Goal: Task Accomplishment & Management: Use online tool/utility

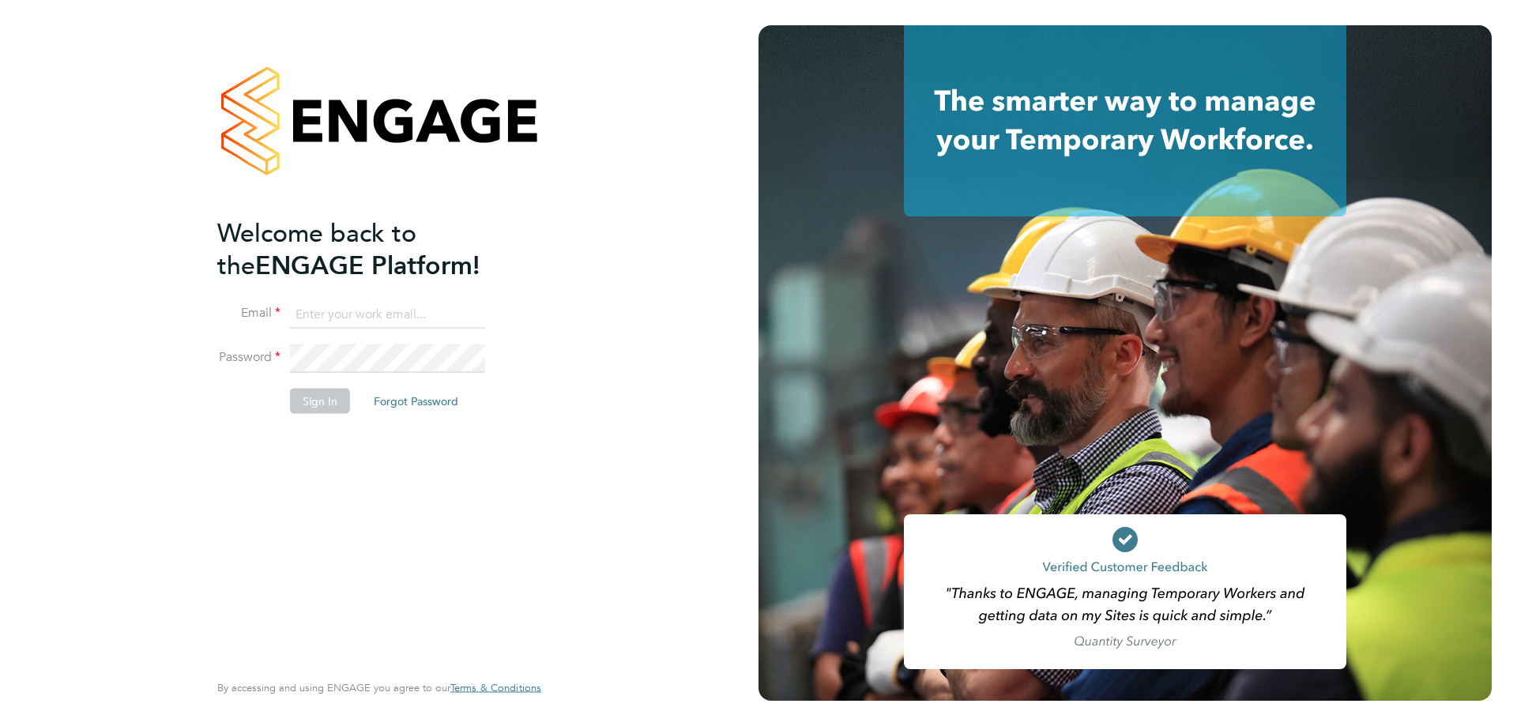
type input "[EMAIL_ADDRESS][DOMAIN_NAME]"
click at [314, 401] on button "Sign In" at bounding box center [320, 400] width 60 height 25
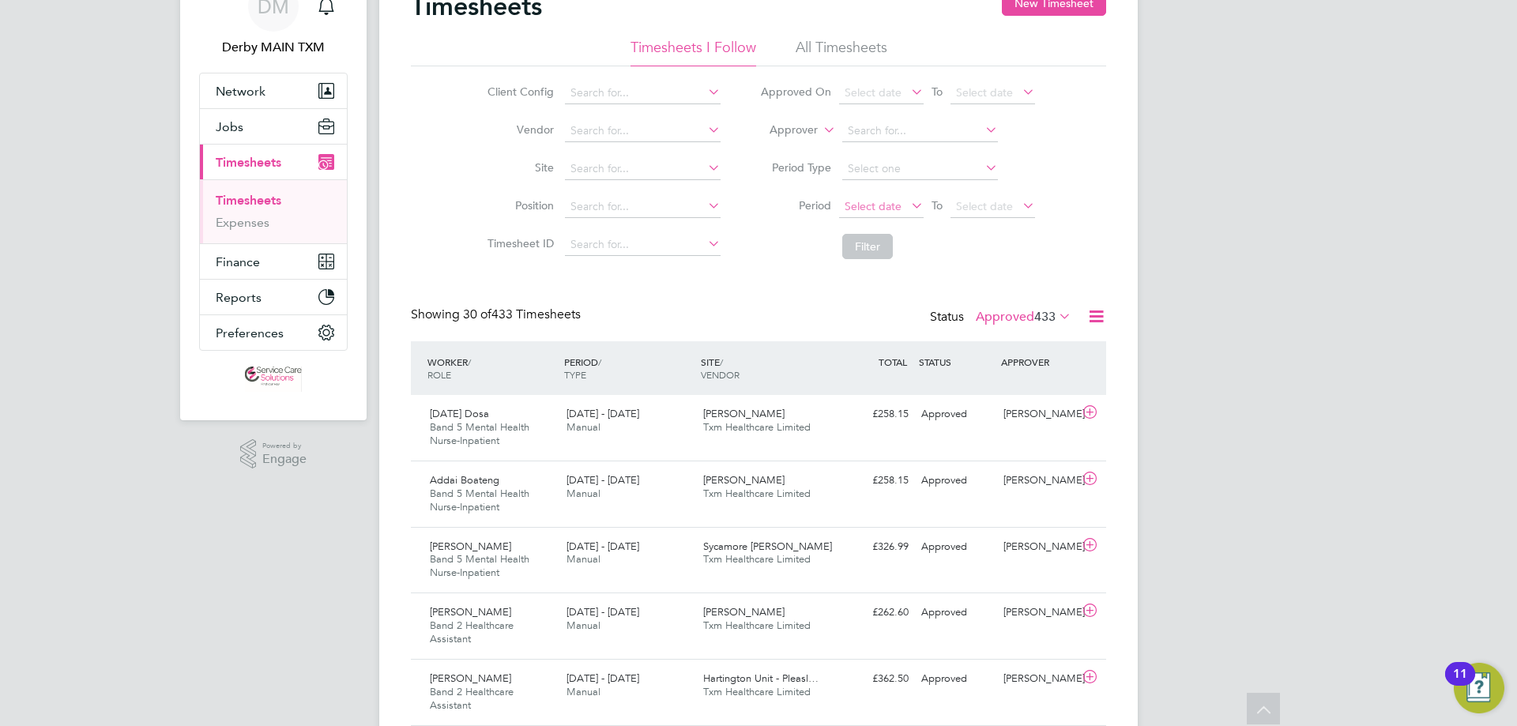
click at [881, 208] on span "Select date" at bounding box center [872, 206] width 57 height 14
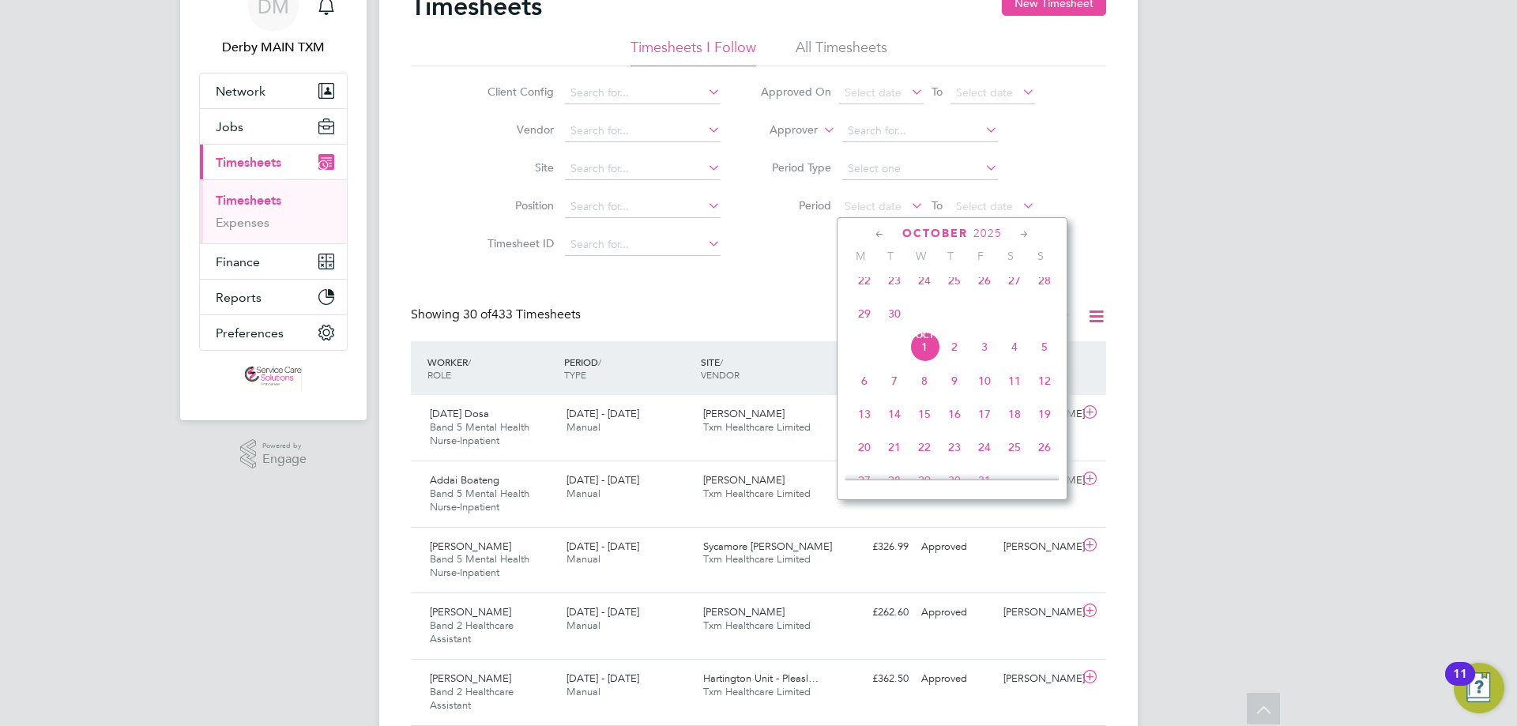
click at [878, 237] on icon at bounding box center [879, 234] width 15 height 17
click at [1017, 233] on div "[DATE]" at bounding box center [951, 233] width 213 height 15
click at [1017, 234] on icon at bounding box center [1024, 234] width 15 height 17
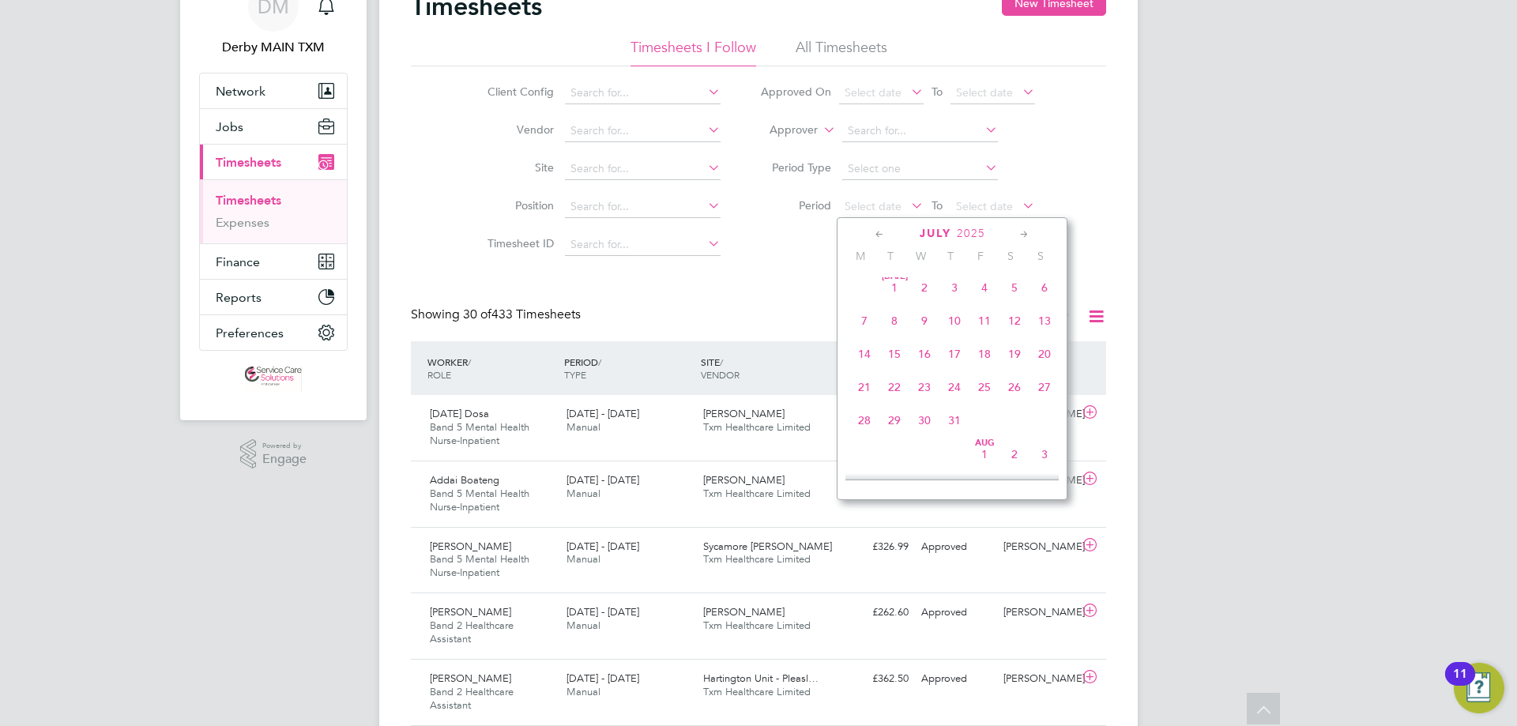
click at [988, 355] on span "18" at bounding box center [984, 354] width 30 height 30
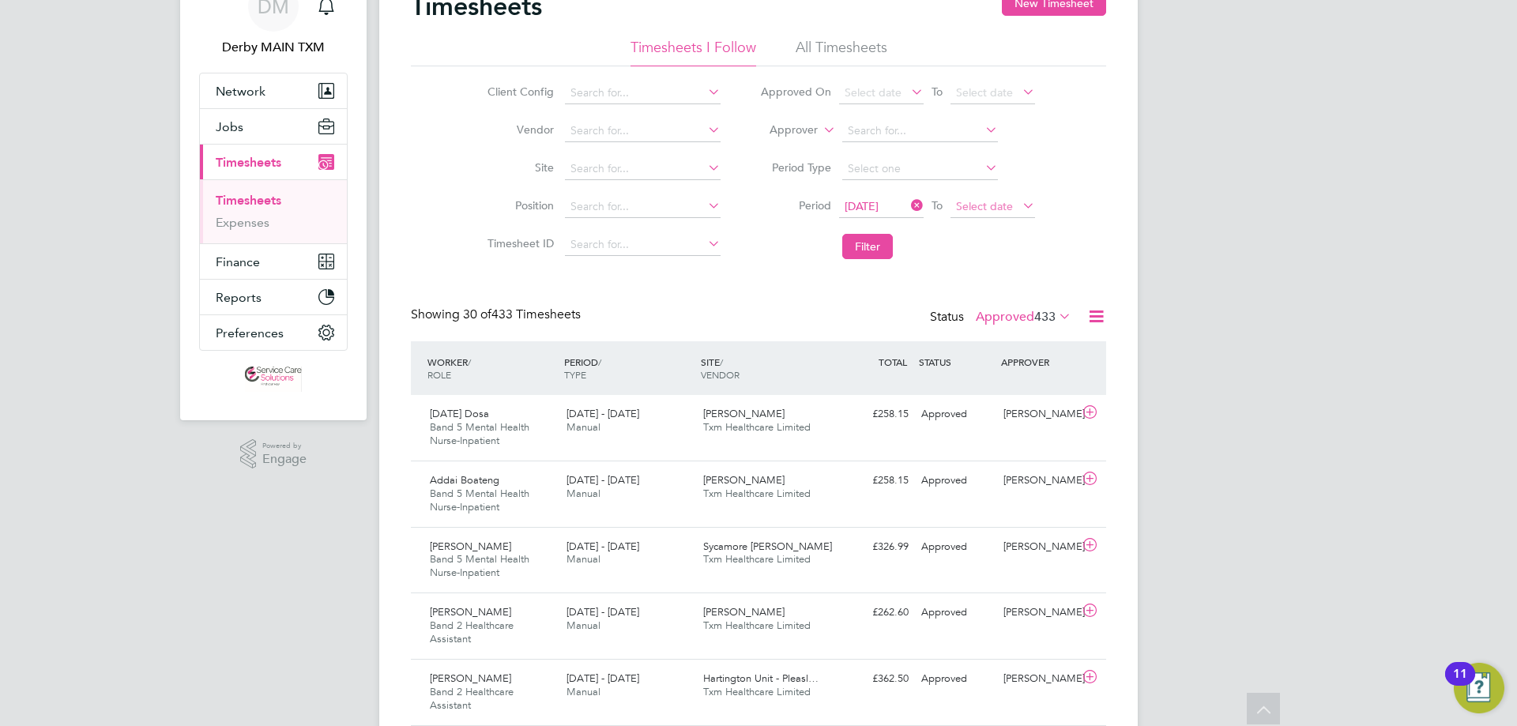
click at [1006, 211] on span "Select date" at bounding box center [984, 206] width 57 height 14
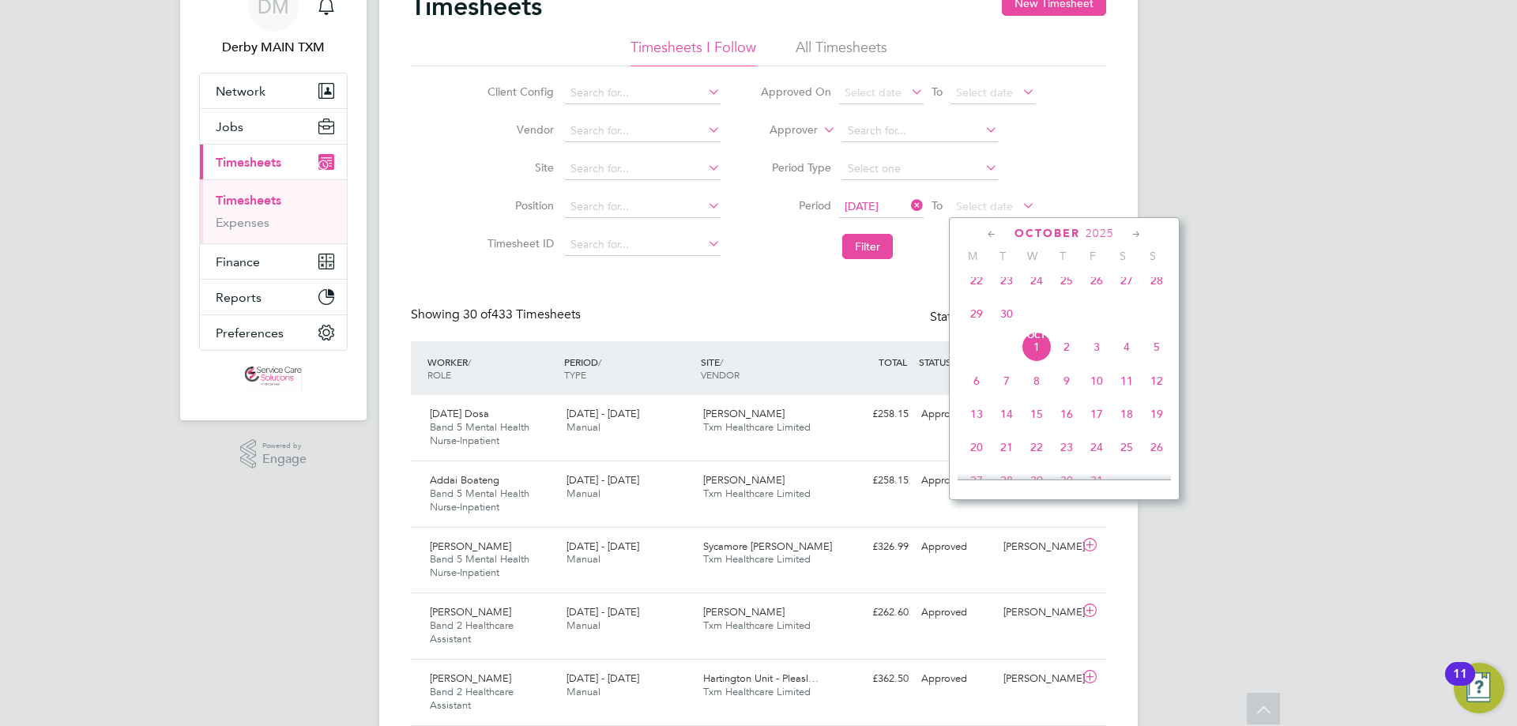
click at [982, 232] on div "[DATE]" at bounding box center [1063, 233] width 213 height 15
click at [984, 232] on icon at bounding box center [991, 234] width 15 height 17
click at [986, 234] on icon at bounding box center [991, 234] width 15 height 17
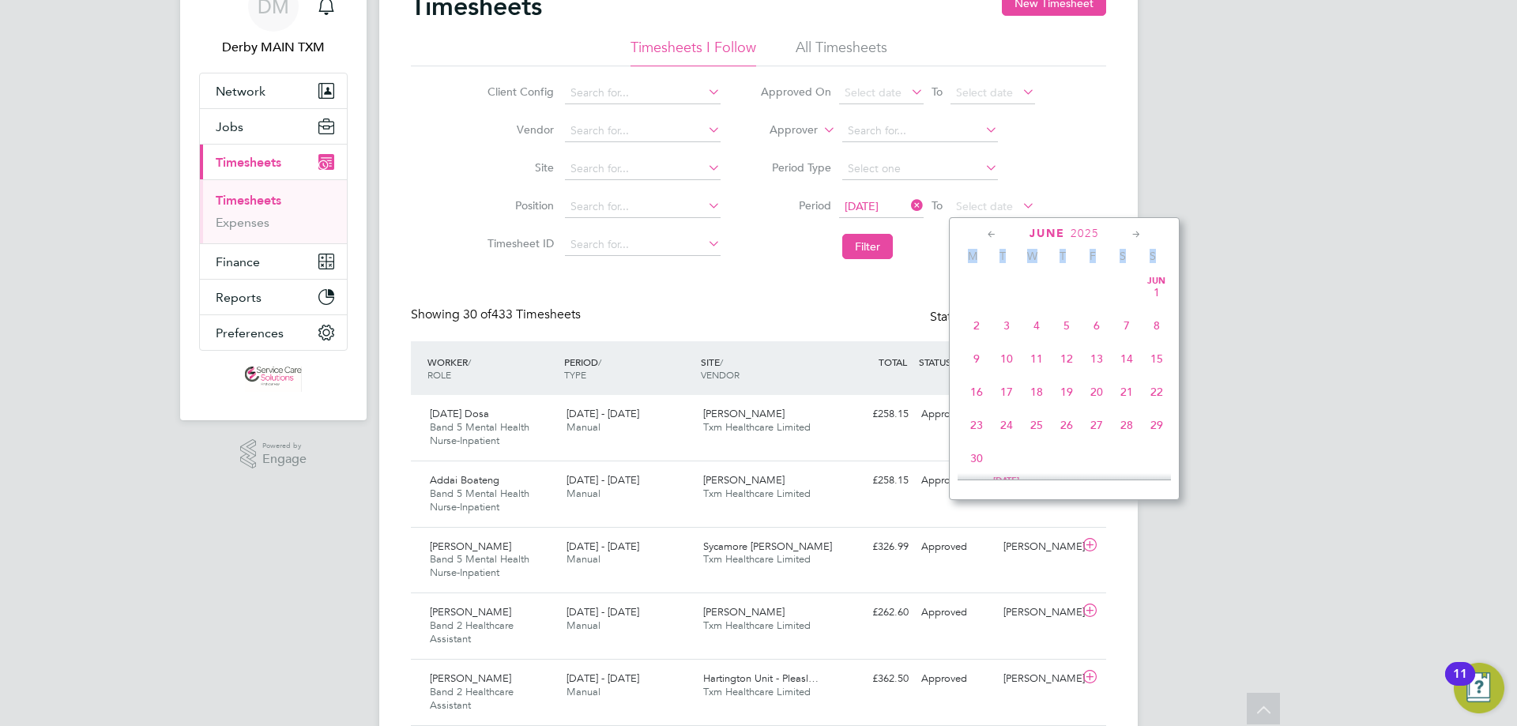
click at [1130, 233] on icon at bounding box center [1136, 234] width 15 height 17
click at [1159, 359] on span "20" at bounding box center [1156, 354] width 30 height 30
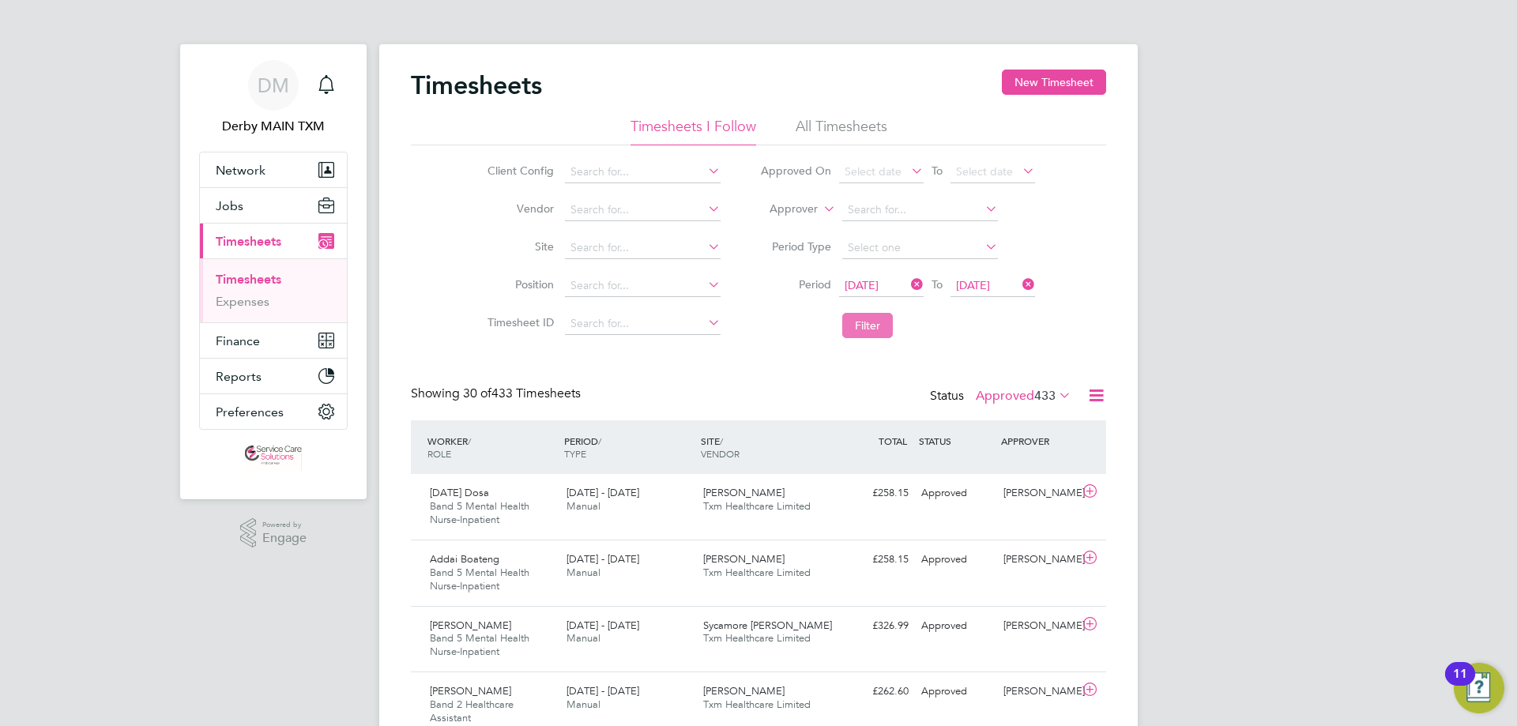
click at [885, 333] on button "Filter" at bounding box center [867, 325] width 51 height 25
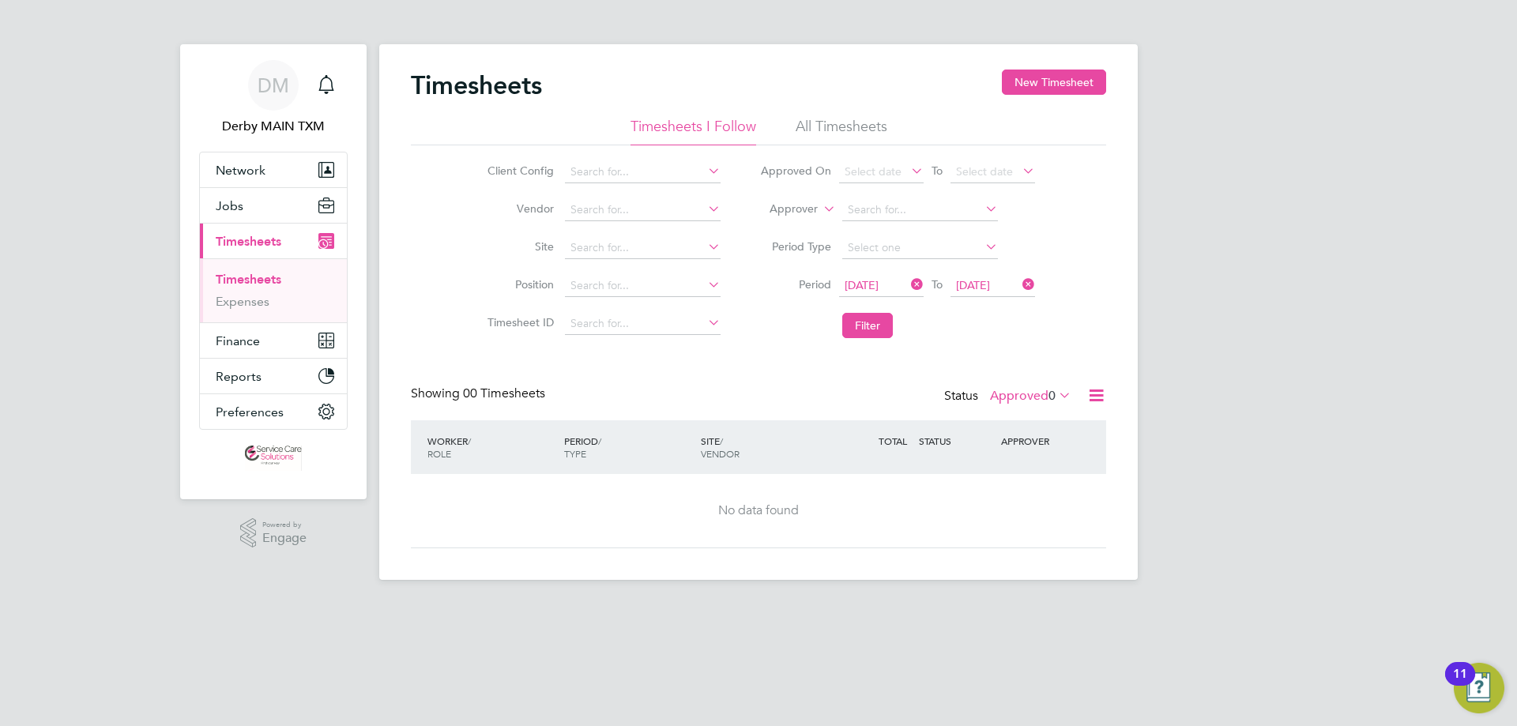
click at [845, 129] on li "All Timesheets" at bounding box center [841, 131] width 92 height 28
click at [1049, 390] on span "0" at bounding box center [1051, 396] width 7 height 16
click at [1106, 390] on div "Timesheets New Timesheet Timesheets I Follow All Timesheets Client Config Vendo…" at bounding box center [758, 312] width 758 height 536
click at [1104, 394] on icon at bounding box center [1096, 395] width 20 height 20
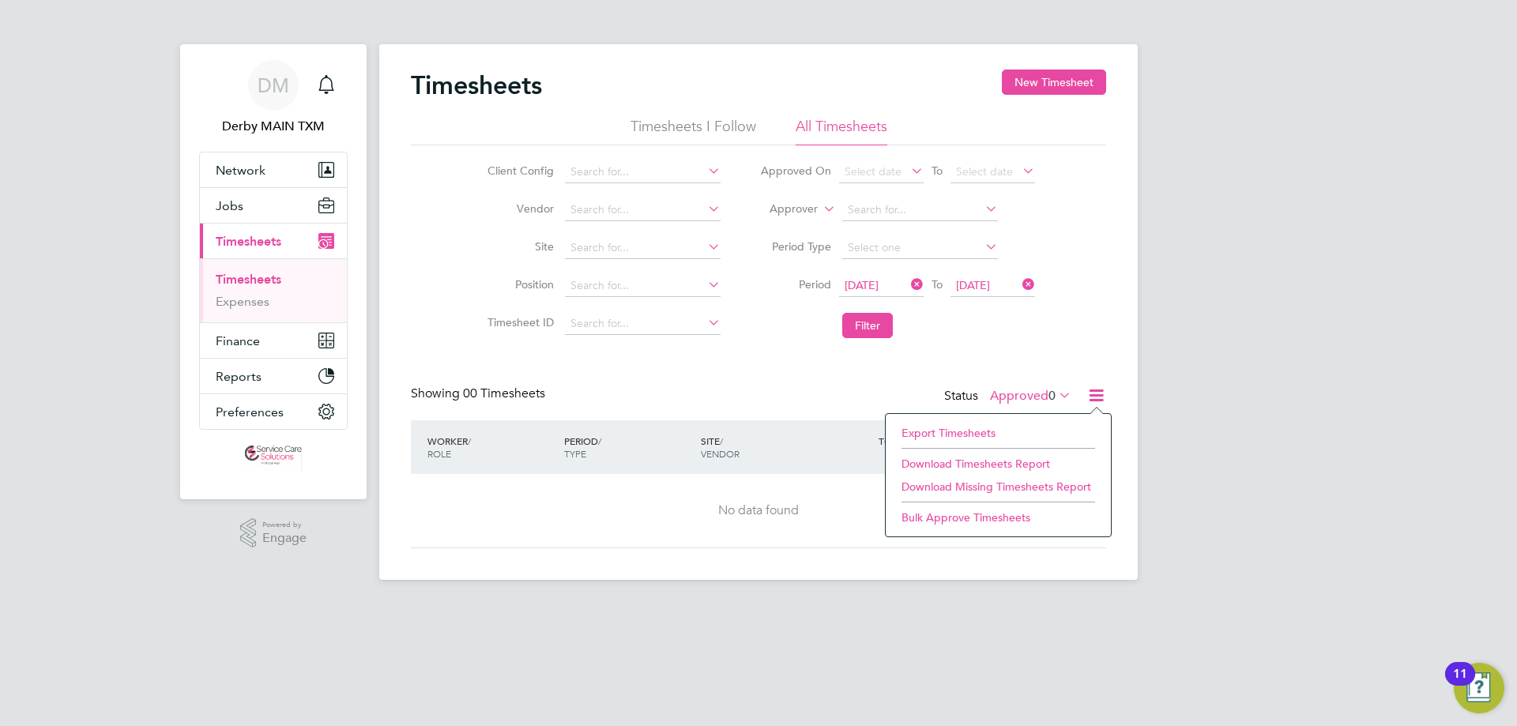
click at [700, 371] on div "Timesheets New Timesheet Timesheets I Follow All Timesheets Client Config Vendo…" at bounding box center [758, 309] width 695 height 479
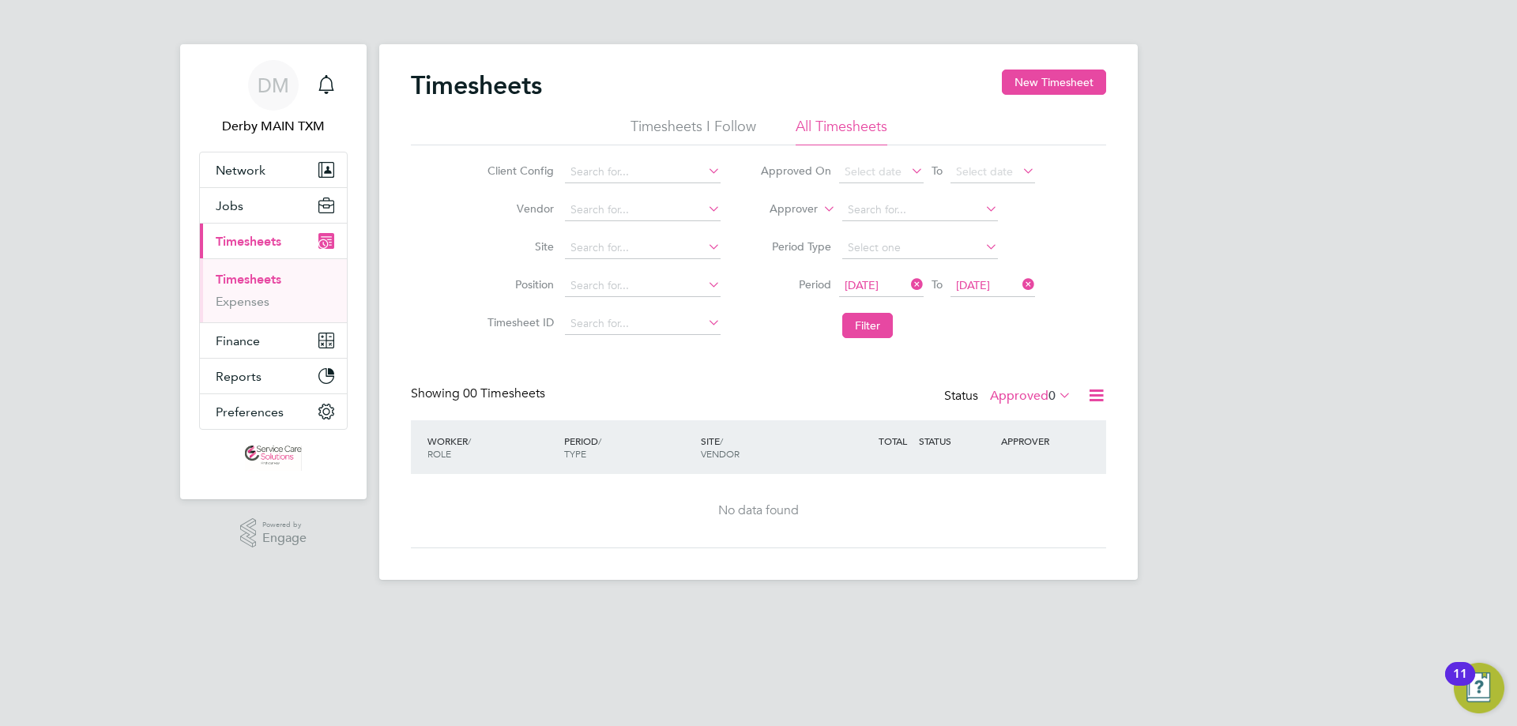
click at [908, 284] on icon at bounding box center [908, 284] width 0 height 22
click at [1019, 284] on icon at bounding box center [1019, 284] width 0 height 22
click at [873, 328] on button "Filter" at bounding box center [867, 325] width 51 height 25
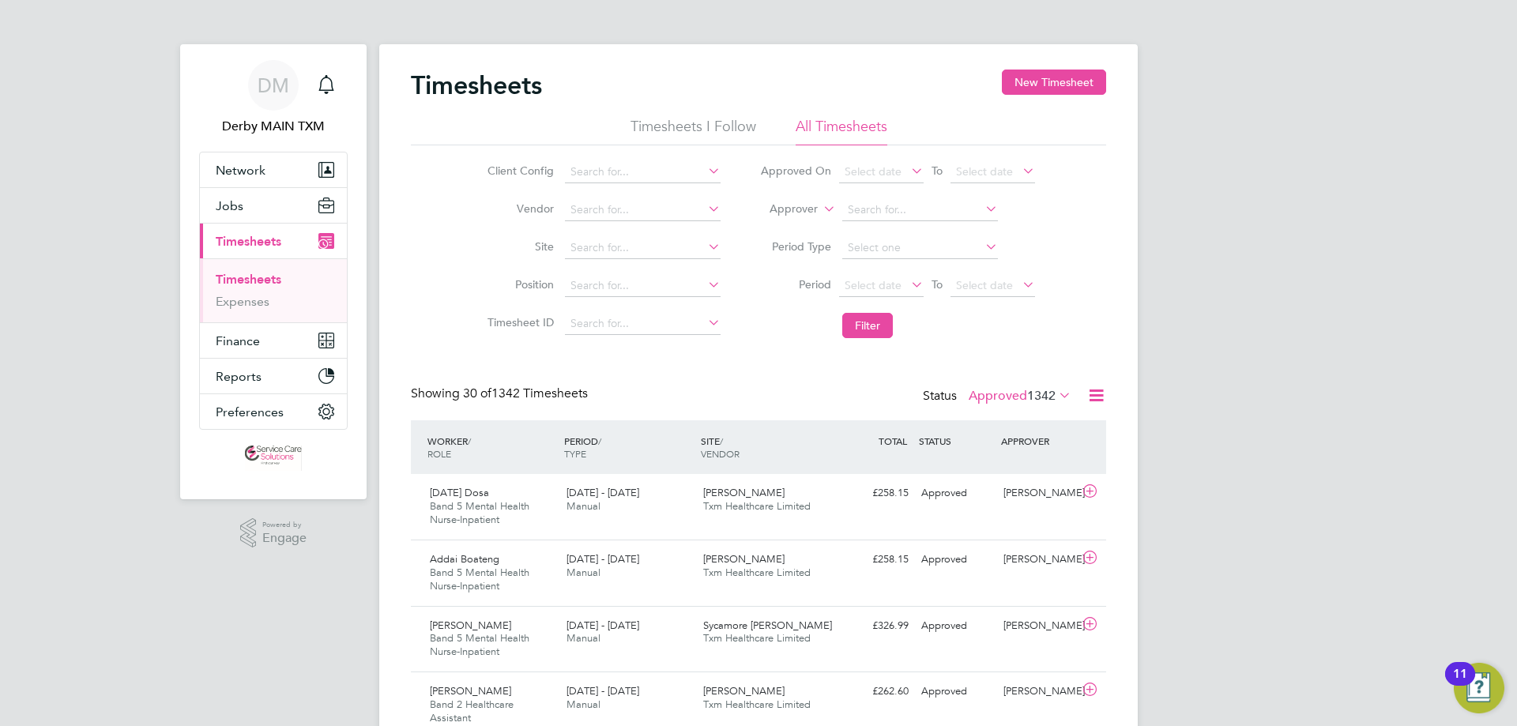
click at [251, 246] on span "Timesheets" at bounding box center [249, 241] width 66 height 15
click at [1004, 397] on label "Approved 1342" at bounding box center [1019, 396] width 103 height 16
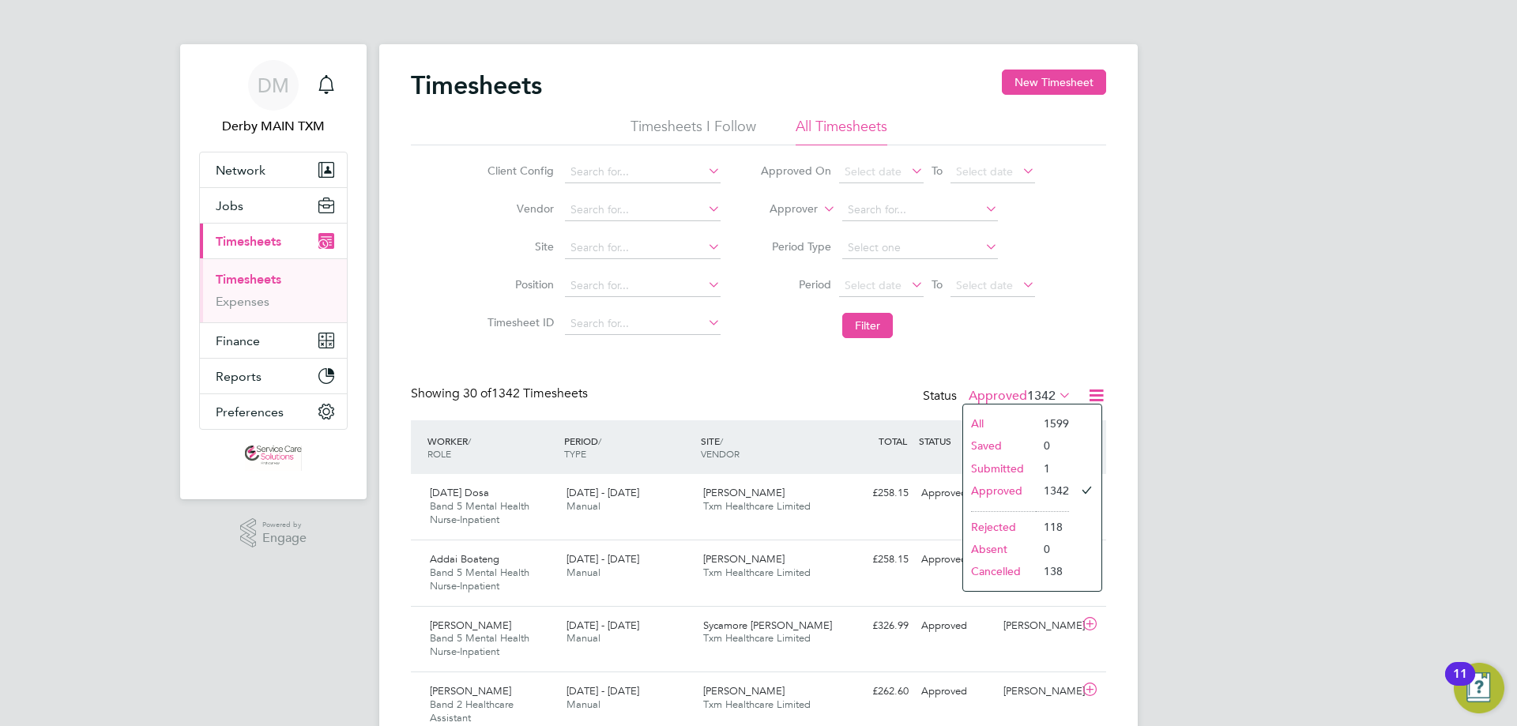
click at [1031, 528] on li "Rejected" at bounding box center [999, 527] width 73 height 22
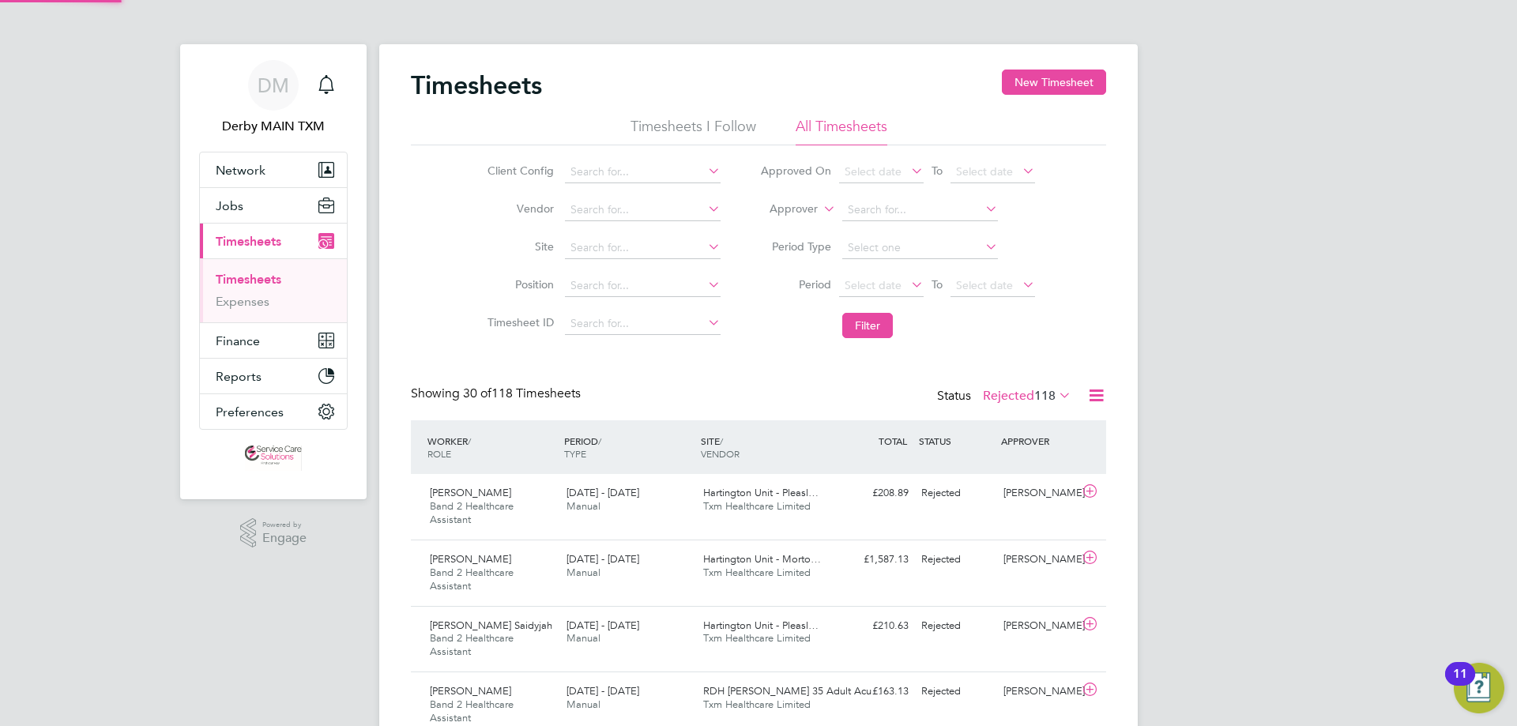
scroll to position [53, 137]
click at [1057, 84] on button "New Timesheet" at bounding box center [1054, 82] width 104 height 25
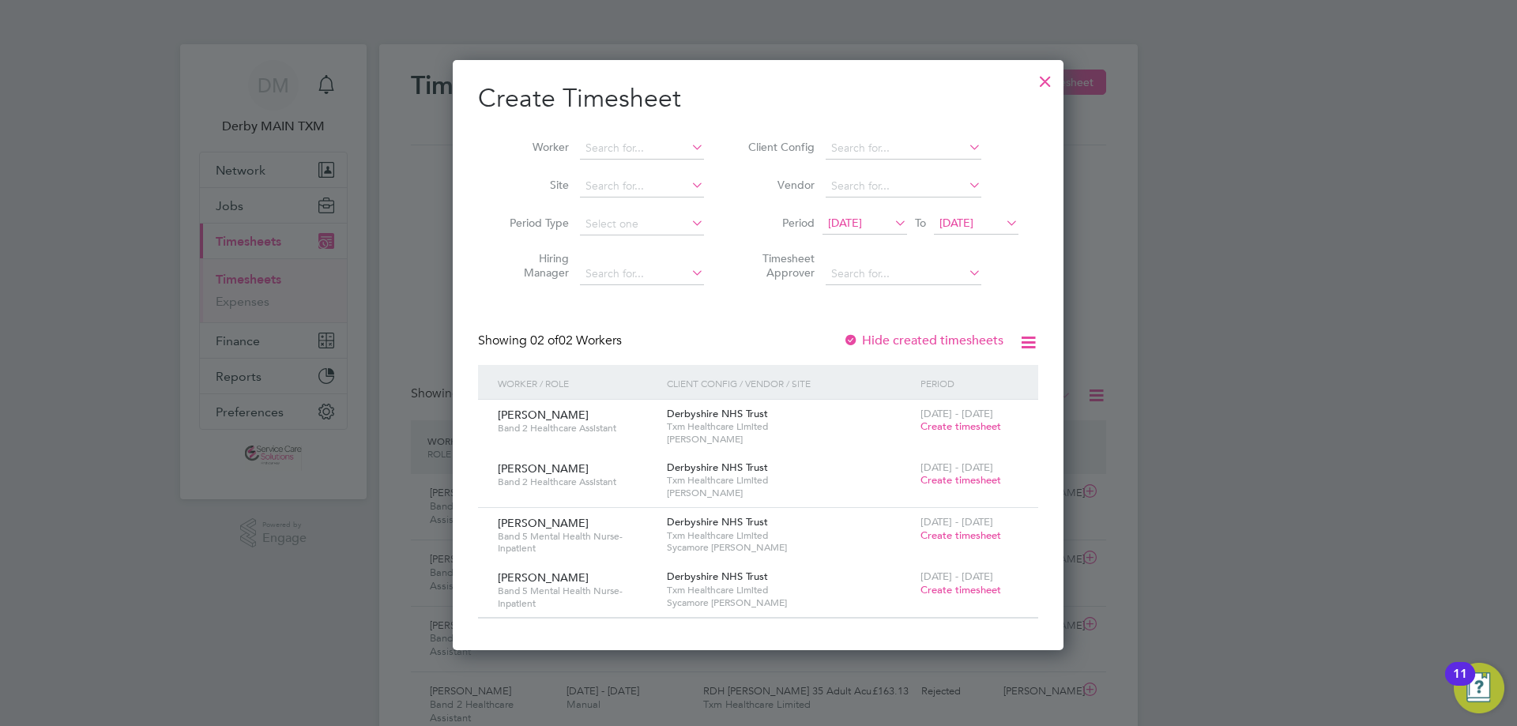
click at [891, 226] on icon at bounding box center [891, 223] width 0 height 22
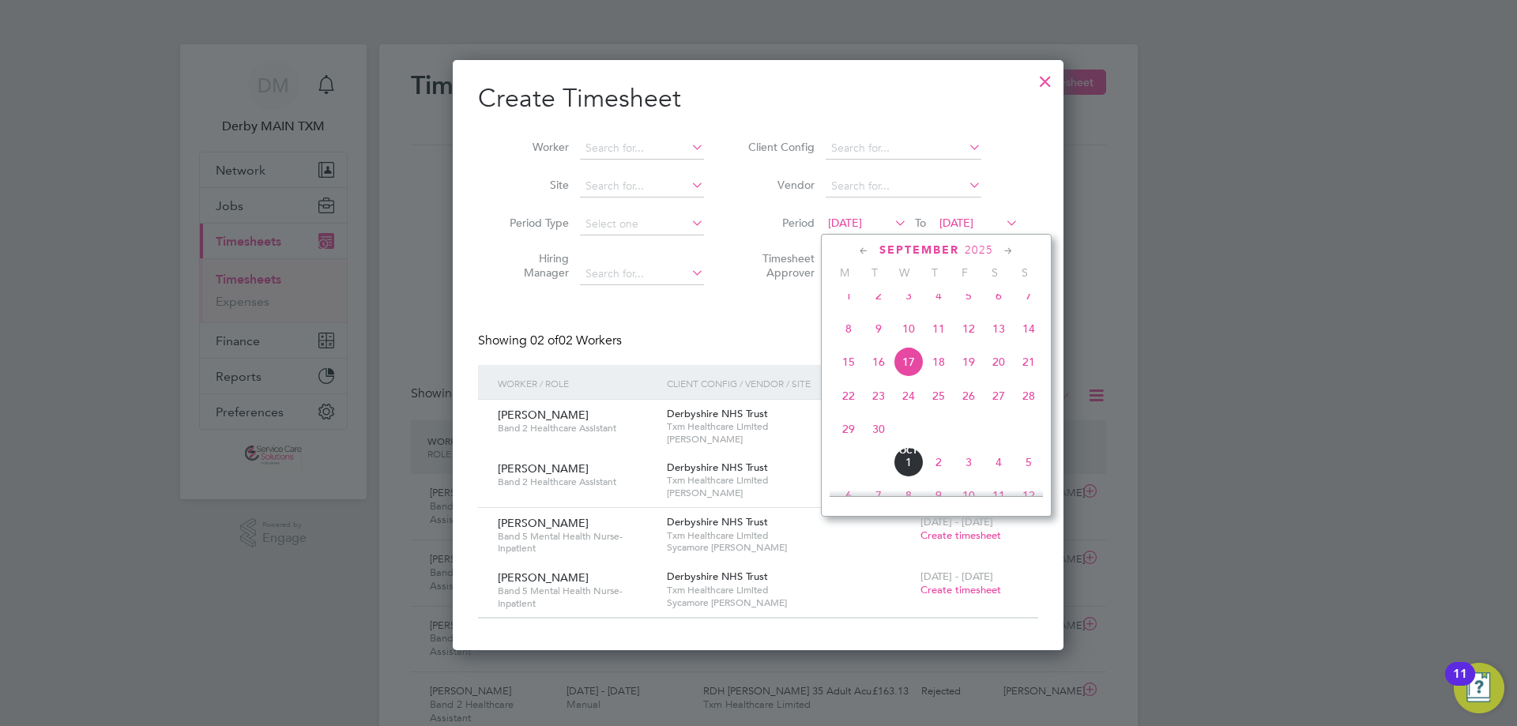
click at [860, 244] on icon at bounding box center [863, 251] width 15 height 17
click at [859, 246] on icon at bounding box center [863, 251] width 15 height 17
click at [847, 378] on span "14" at bounding box center [848, 371] width 30 height 30
